Goal: Task Accomplishment & Management: Use online tool/utility

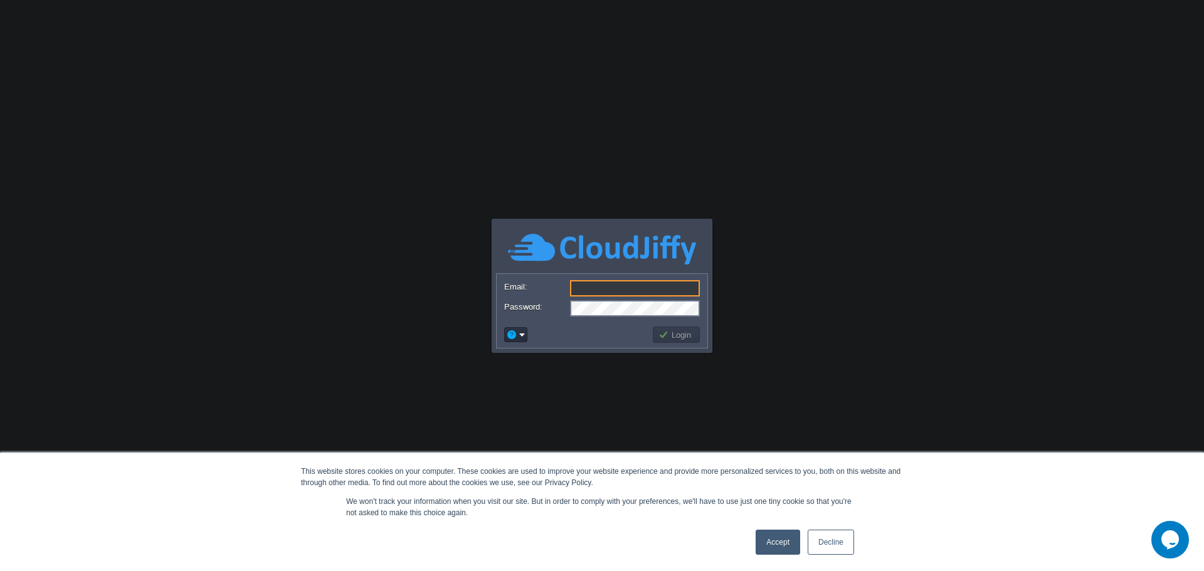
type input "[PERSON_NAME][EMAIL_ADDRESS][DOMAIN_NAME]"
click at [823, 537] on link "Decline" at bounding box center [831, 542] width 46 height 25
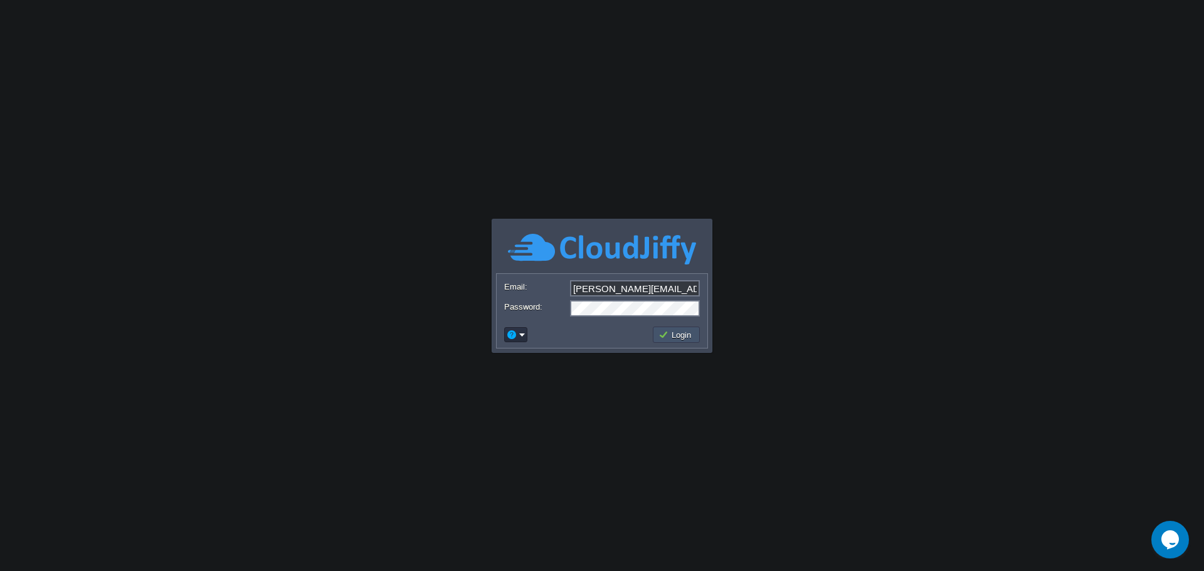
click at [675, 337] on button "Login" at bounding box center [676, 334] width 36 height 11
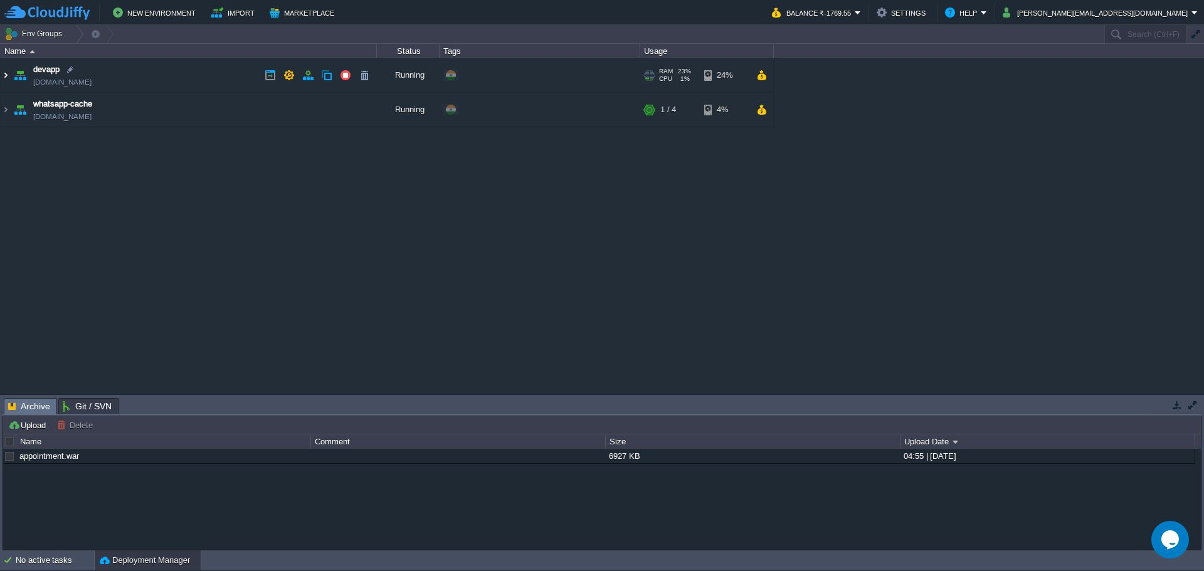
click at [6, 77] on img at bounding box center [6, 75] width 10 height 34
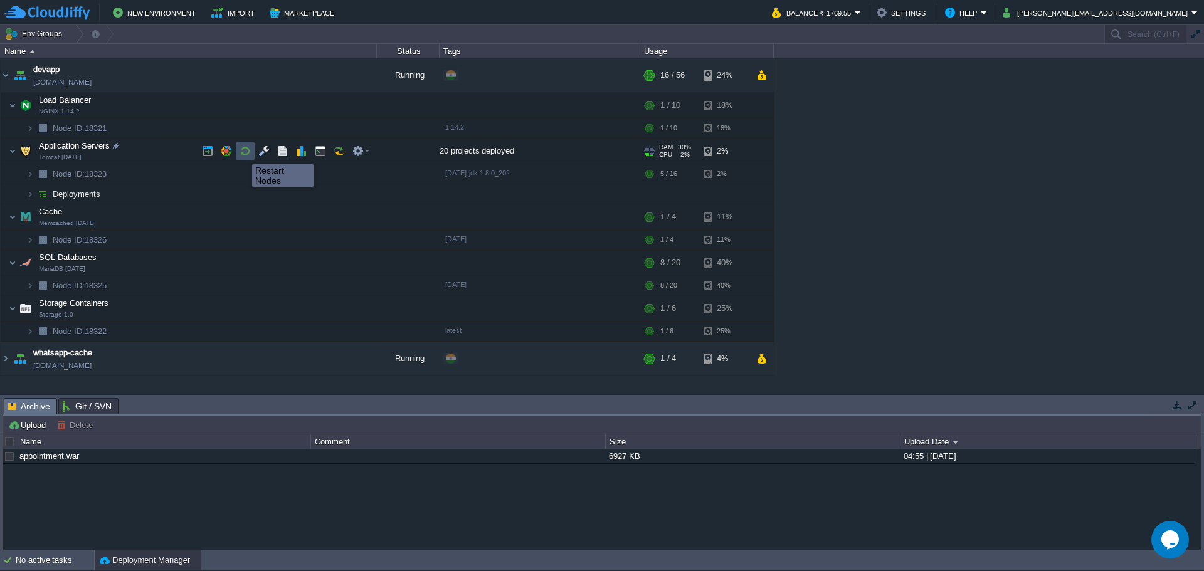
click at [243, 153] on button "button" at bounding box center [245, 150] width 11 height 11
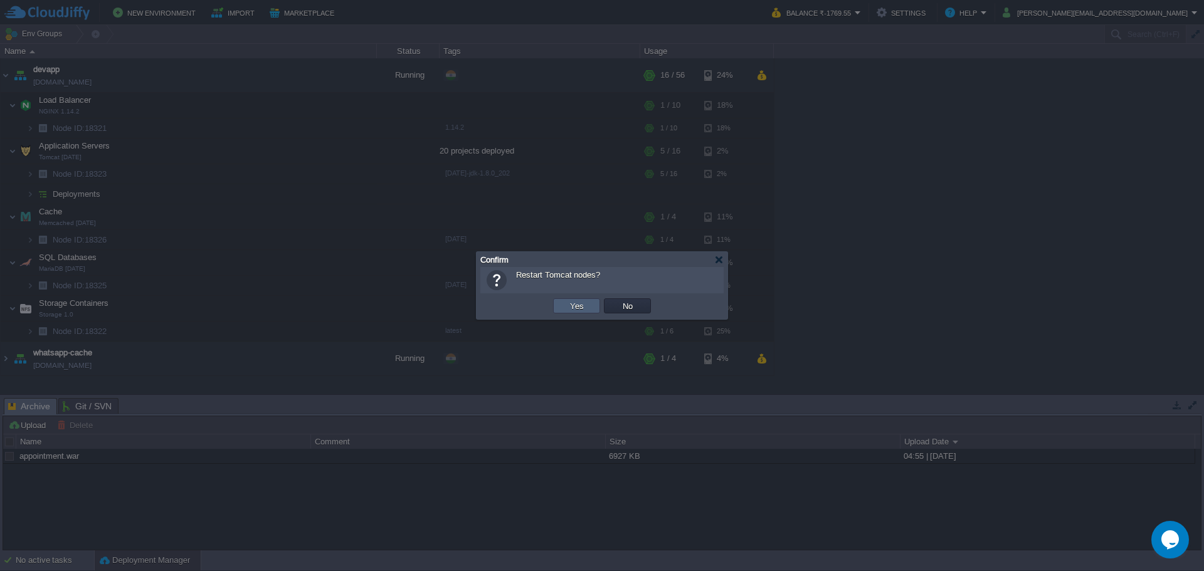
click at [579, 305] on button "Yes" at bounding box center [576, 305] width 21 height 11
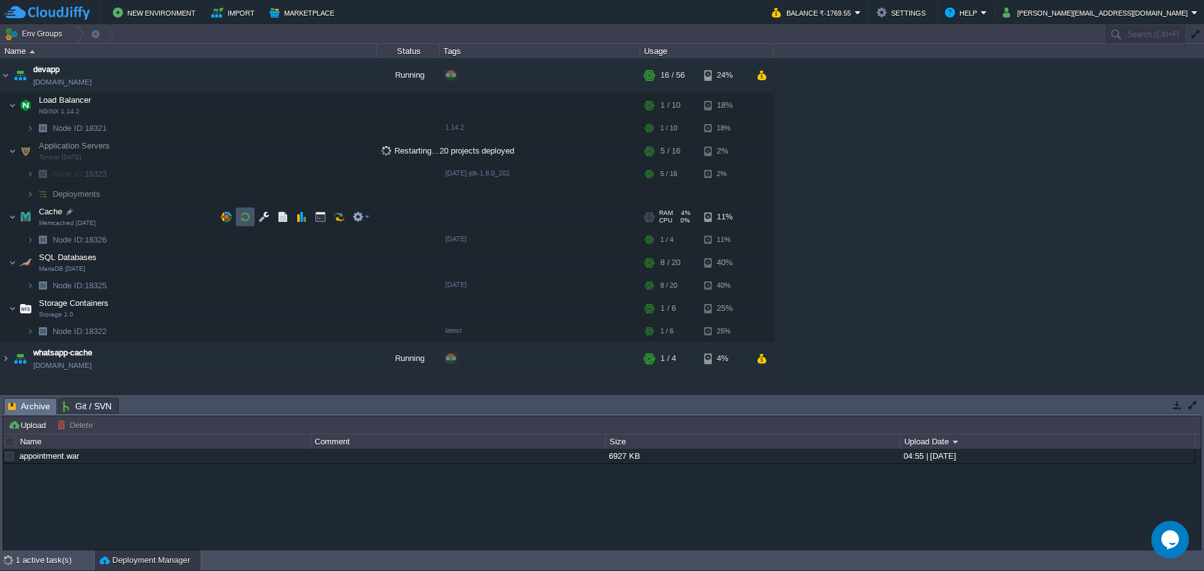
click at [240, 219] on button "button" at bounding box center [245, 216] width 11 height 11
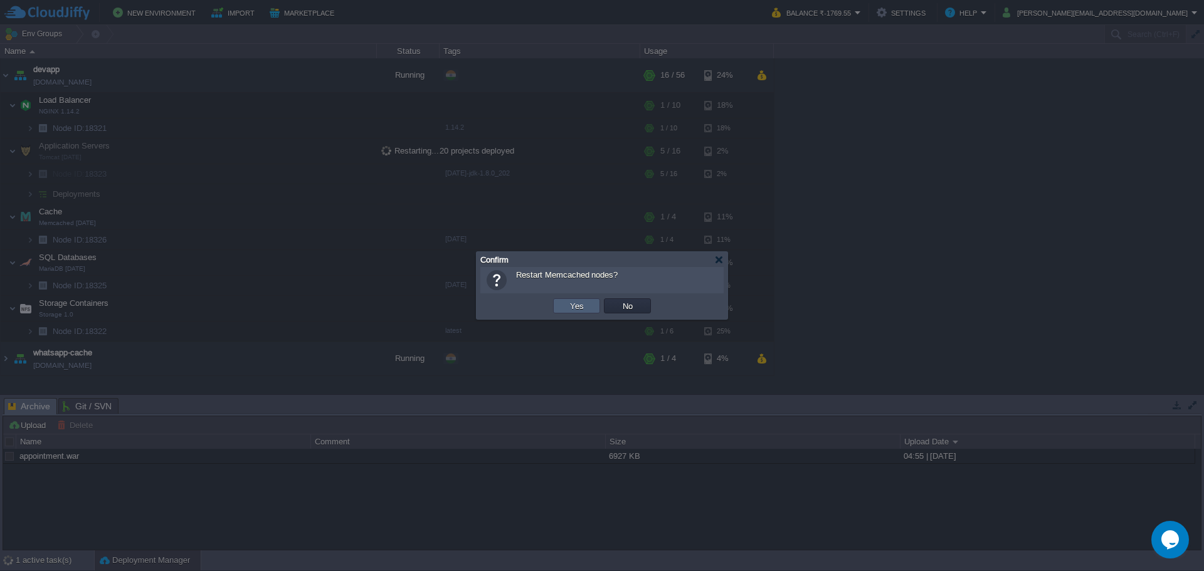
click at [563, 309] on td "Yes" at bounding box center [576, 306] width 47 height 15
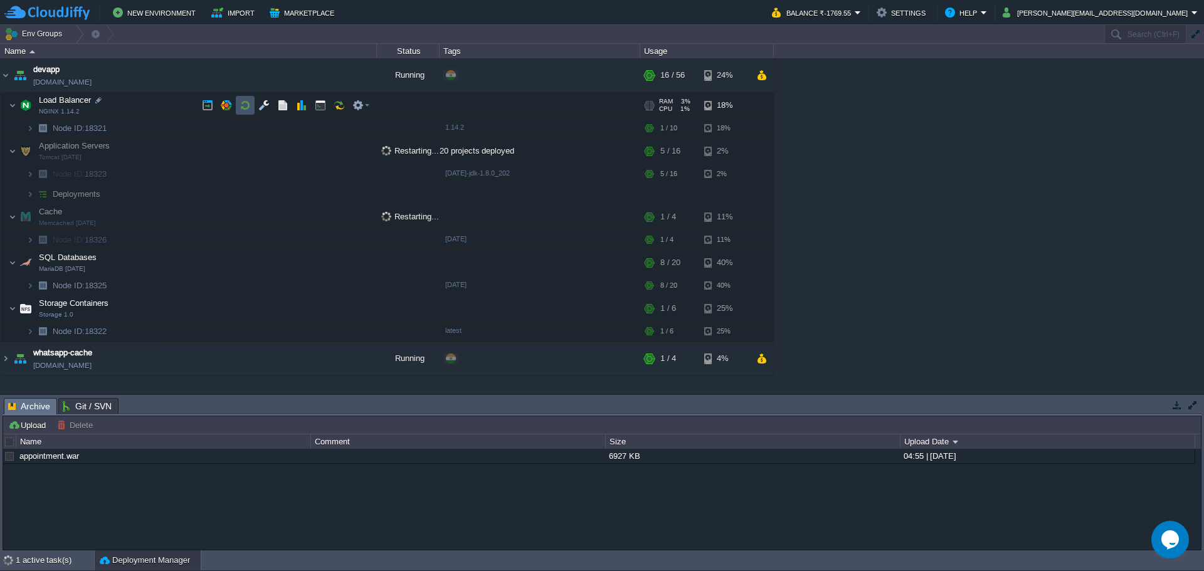
click at [244, 108] on button "button" at bounding box center [245, 105] width 11 height 11
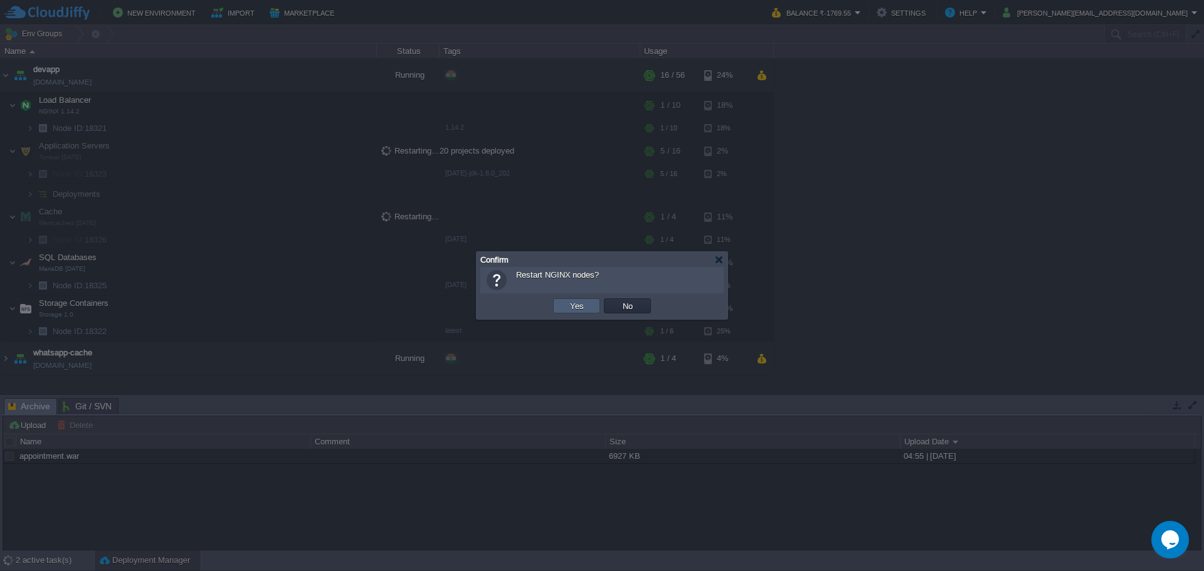
click at [564, 307] on td "Yes" at bounding box center [576, 306] width 47 height 15
